Goal: Task Accomplishment & Management: Use online tool/utility

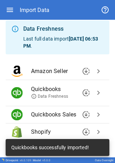
scroll to position [25, 0]
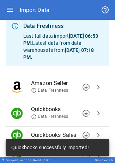
click at [93, 91] on button "chevron_right" at bounding box center [98, 87] width 11 height 11
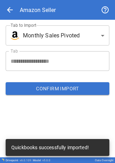
scroll to position [0, 0]
click at [11, 8] on span "arrow_back" at bounding box center [10, 10] width 8 height 8
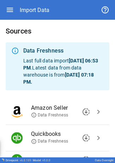
scroll to position [19, 0]
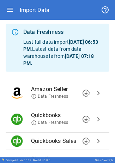
click at [94, 115] on span "chevron_right" at bounding box center [98, 119] width 8 height 8
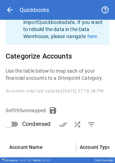
type input "**********"
type input "****"
type input "**********"
type input "****"
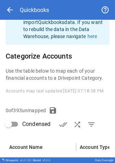
type input "**********"
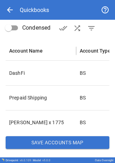
click at [73, 145] on button "Save Accounts Map" at bounding box center [58, 142] width 104 height 13
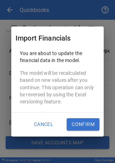
click at [74, 124] on button "Confirm" at bounding box center [83, 124] width 33 height 13
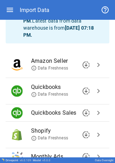
scroll to position [47, 0]
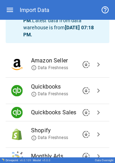
click at [95, 90] on span "chevron_right" at bounding box center [98, 90] width 8 height 8
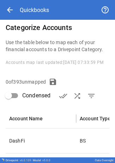
scroll to position [123, 0]
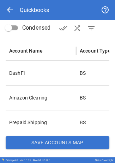
click at [38, 143] on button "Save Accounts Map" at bounding box center [58, 142] width 104 height 13
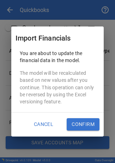
click at [77, 124] on button "Confirm" at bounding box center [83, 124] width 33 height 13
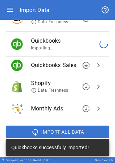
scroll to position [95, 0]
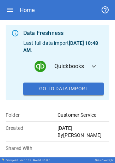
scroll to position [94, 0]
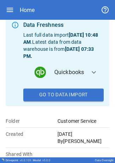
click at [49, 100] on button "Go To Data Import" at bounding box center [63, 95] width 80 height 13
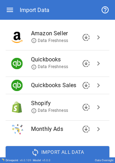
scroll to position [75, 0]
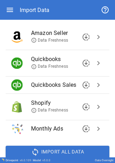
click at [94, 60] on span "chevron_right" at bounding box center [98, 63] width 8 height 8
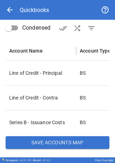
scroll to position [123, 0]
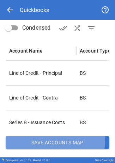
click at [39, 140] on button "Save Accounts Map" at bounding box center [58, 142] width 104 height 13
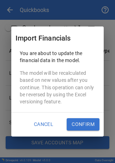
click at [73, 126] on button "Confirm" at bounding box center [83, 124] width 33 height 13
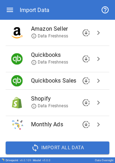
scroll to position [95, 0]
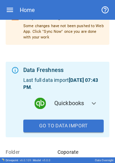
scroll to position [52, 0]
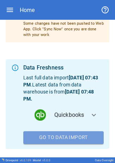
click at [78, 144] on button "Go To Data Import" at bounding box center [63, 137] width 80 height 13
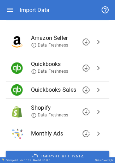
scroll to position [72, 0]
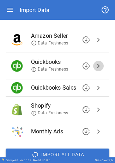
click at [94, 64] on span "chevron_right" at bounding box center [98, 66] width 8 height 8
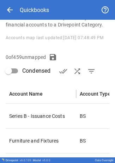
type input "**********"
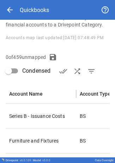
type input "**********"
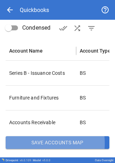
click at [23, 143] on button "Save Accounts Map" at bounding box center [58, 142] width 104 height 13
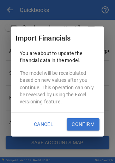
click at [80, 125] on button "Confirm" at bounding box center [83, 124] width 33 height 13
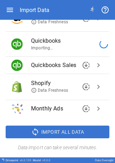
scroll to position [95, 0]
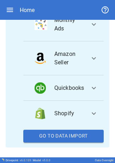
scroll to position [133, 0]
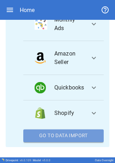
click at [65, 138] on button "Go To Data Import" at bounding box center [63, 135] width 80 height 13
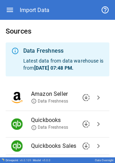
click at [94, 122] on span "chevron_right" at bounding box center [98, 124] width 8 height 8
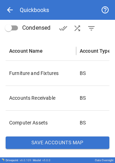
scroll to position [123, 0]
click at [65, 137] on button "Save Accounts Map" at bounding box center [58, 142] width 104 height 13
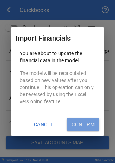
click at [77, 121] on button "Confirm" at bounding box center [83, 124] width 33 height 13
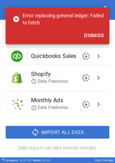
scroll to position [90, 0]
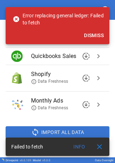
click at [96, 145] on span "close" at bounding box center [99, 146] width 8 height 8
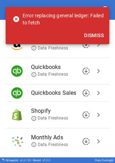
scroll to position [52, 0]
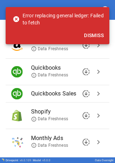
click at [95, 72] on span "chevron_right" at bounding box center [98, 71] width 8 height 8
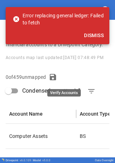
scroll to position [80, 0]
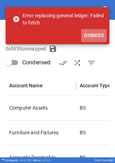
click at [94, 35] on button "Dismiss" at bounding box center [93, 35] width 25 height 13
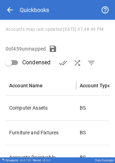
scroll to position [123, 0]
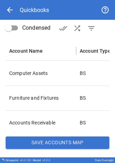
click at [52, 141] on button "Save Accounts Map" at bounding box center [58, 142] width 104 height 13
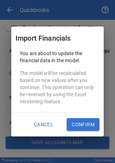
click at [76, 124] on button "Confirm" at bounding box center [83, 124] width 33 height 13
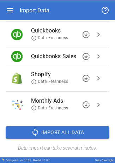
scroll to position [90, 0]
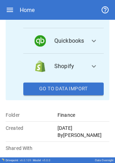
scroll to position [186, 0]
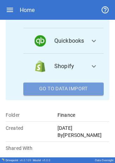
click at [66, 90] on button "Go To Data Import" at bounding box center [63, 89] width 80 height 13
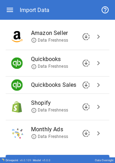
scroll to position [61, 0]
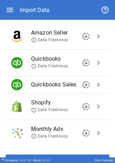
click at [96, 60] on span "chevron_right" at bounding box center [98, 63] width 8 height 8
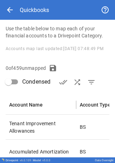
type input "**********"
type input "****"
type input "**********"
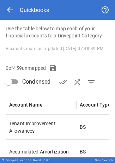
type input "**********"
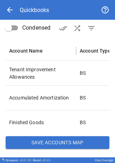
scroll to position [123, 0]
click at [32, 141] on button "Save Accounts Map" at bounding box center [58, 142] width 104 height 13
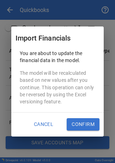
click at [71, 122] on button "Confirm" at bounding box center [83, 124] width 33 height 13
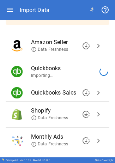
scroll to position [51, 0]
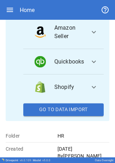
scroll to position [163, 0]
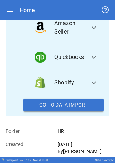
click at [66, 112] on button "Go To Data Import" at bounding box center [63, 105] width 80 height 13
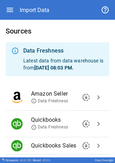
click at [94, 124] on span "chevron_right" at bounding box center [98, 124] width 8 height 8
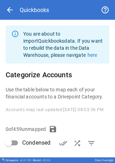
type input "**********"
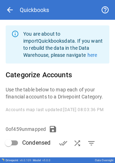
type input "**********"
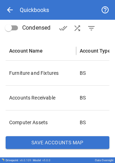
click at [53, 139] on button "Save Accounts Map" at bounding box center [58, 142] width 104 height 13
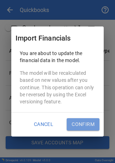
click at [85, 119] on button "Confirm" at bounding box center [83, 124] width 33 height 13
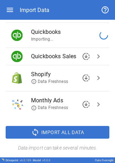
scroll to position [90, 0]
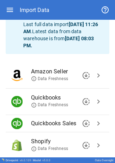
scroll to position [47, 0]
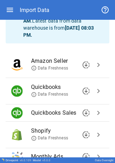
click at [94, 92] on span "chevron_right" at bounding box center [98, 91] width 8 height 8
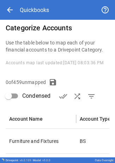
type input "**********"
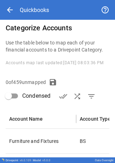
type input "**********"
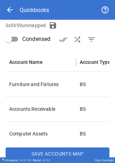
scroll to position [123, 0]
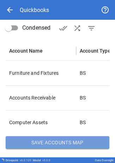
click at [61, 144] on button "Save Accounts Map" at bounding box center [58, 142] width 104 height 13
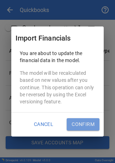
click at [83, 120] on button "Confirm" at bounding box center [83, 124] width 33 height 13
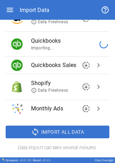
scroll to position [95, 0]
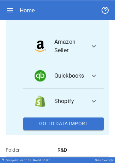
scroll to position [131, 0]
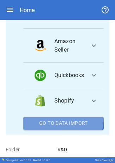
click at [62, 126] on button "Go To Data Import" at bounding box center [63, 123] width 80 height 13
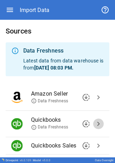
click at [96, 123] on span "chevron_right" at bounding box center [98, 124] width 8 height 8
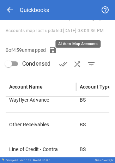
scroll to position [123, 0]
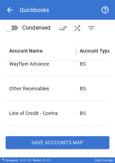
click at [67, 143] on button "Save Accounts Map" at bounding box center [58, 142] width 104 height 13
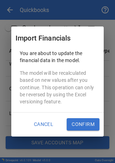
click at [80, 126] on button "Confirm" at bounding box center [83, 124] width 33 height 13
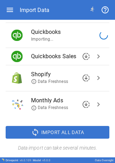
scroll to position [90, 0]
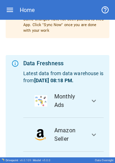
scroll to position [152, 0]
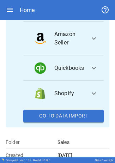
click at [82, 119] on button "Go To Data Import" at bounding box center [63, 116] width 80 height 13
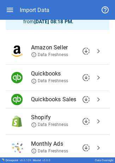
scroll to position [47, 0]
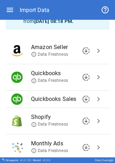
click at [94, 78] on span "chevron_right" at bounding box center [98, 77] width 8 height 8
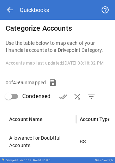
scroll to position [123, 0]
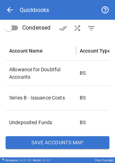
click at [62, 142] on button "Save Accounts Map" at bounding box center [58, 142] width 104 height 13
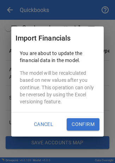
click at [78, 123] on button "Confirm" at bounding box center [83, 124] width 33 height 13
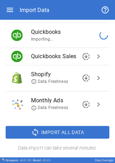
scroll to position [90, 0]
